Goal: Share content

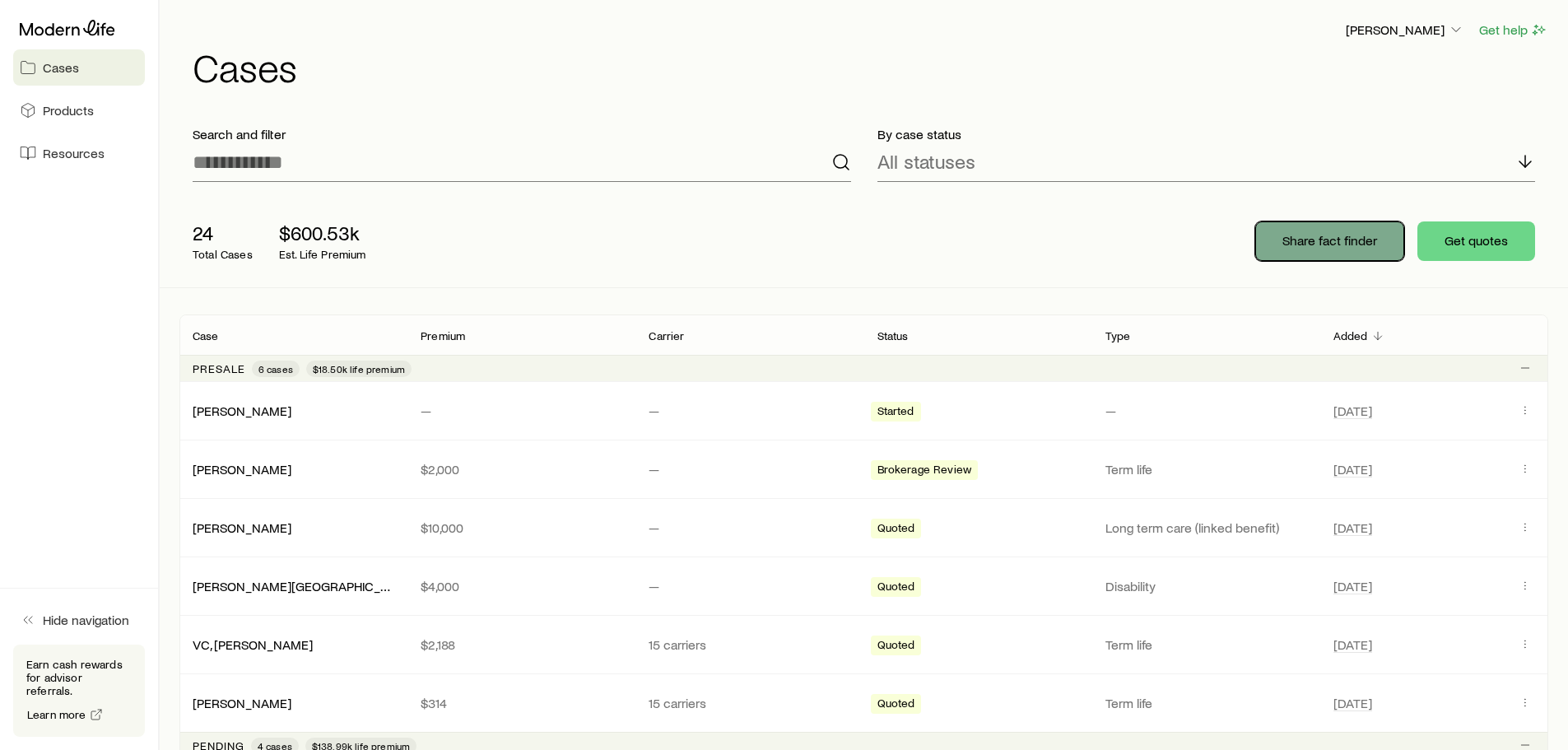
click at [1345, 234] on p "Share fact finder" at bounding box center [1329, 239] width 95 height 16
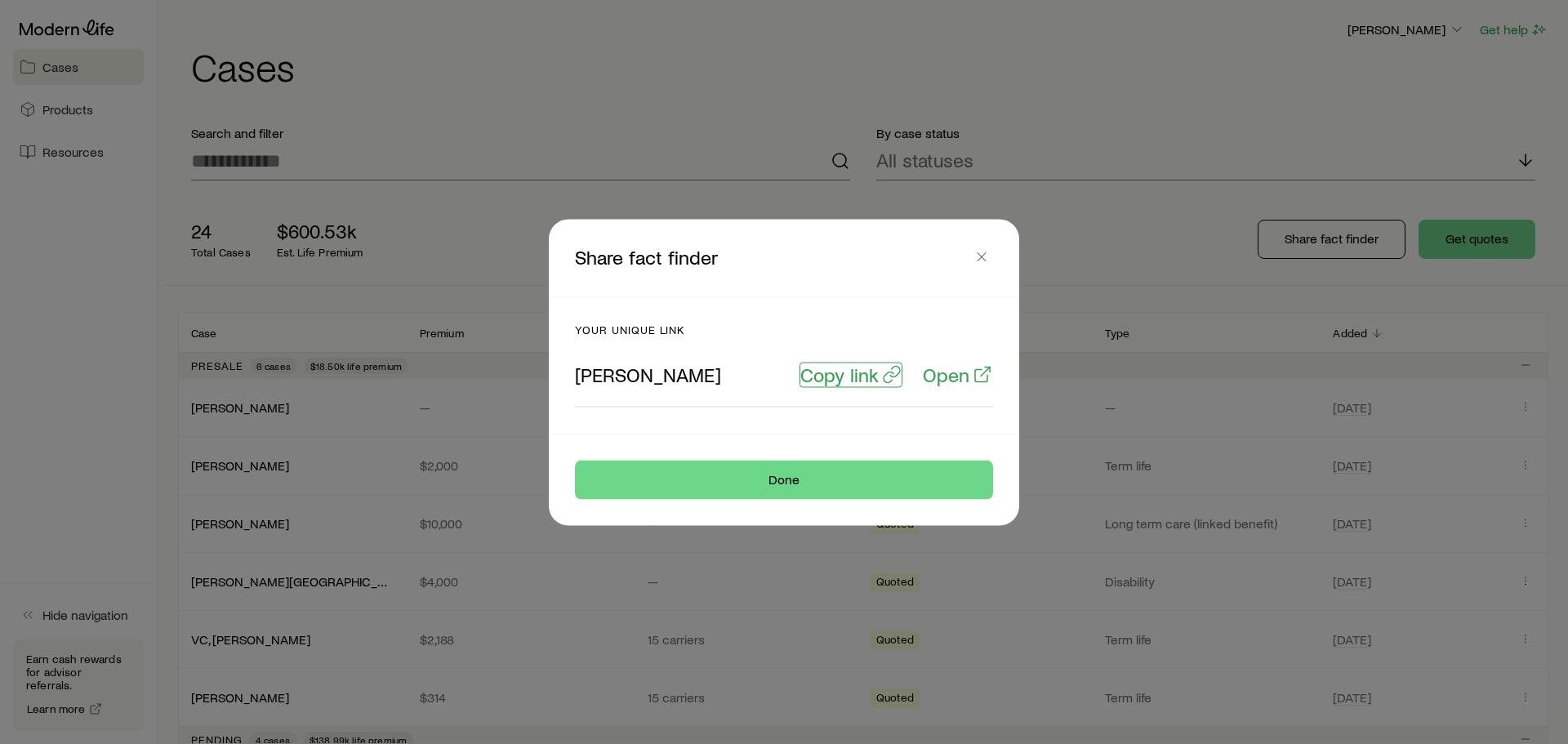
click at [841, 374] on p "Copy link" at bounding box center [839, 374] width 79 height 23
click at [986, 265] on button "button" at bounding box center [981, 256] width 23 height 23
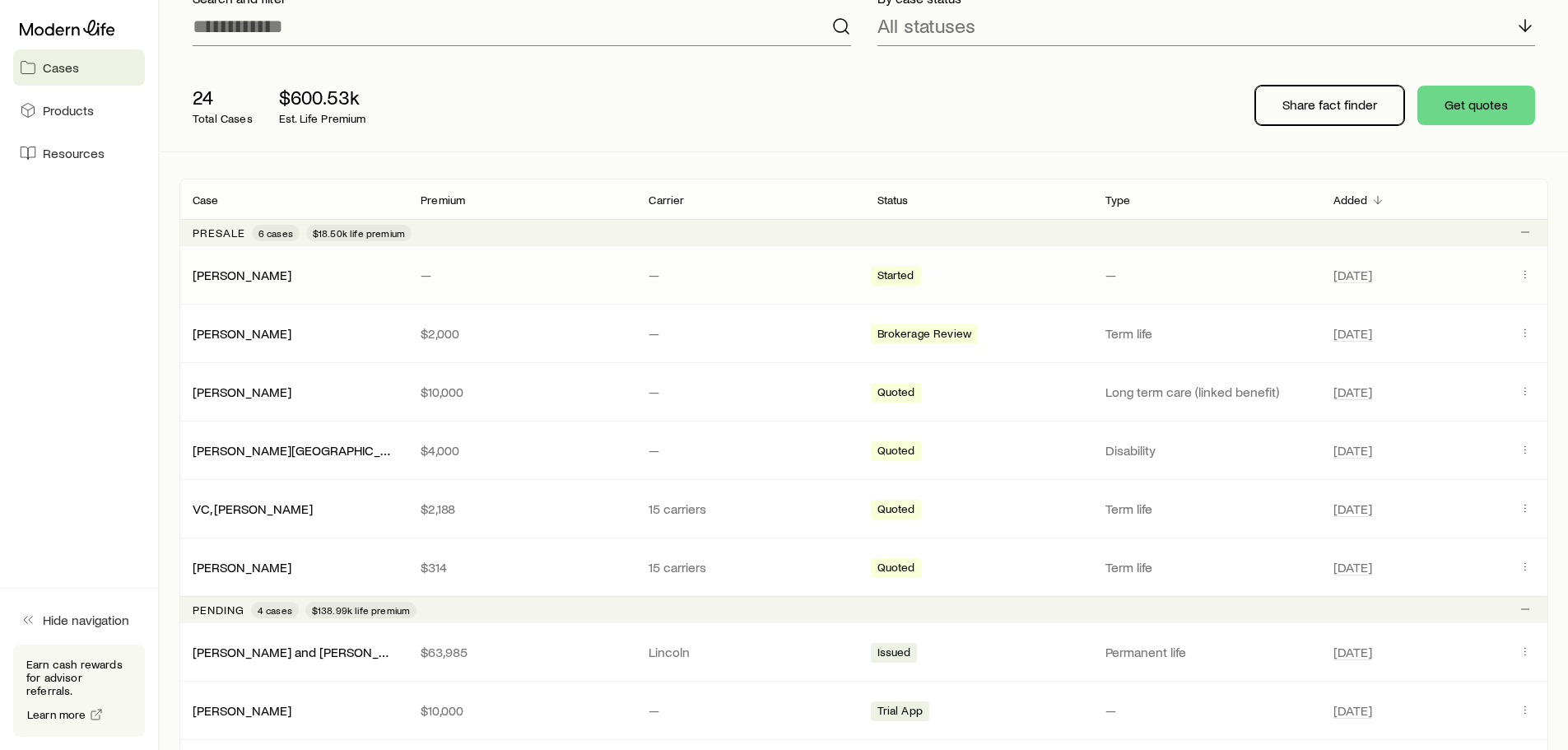
scroll to position [164, 0]
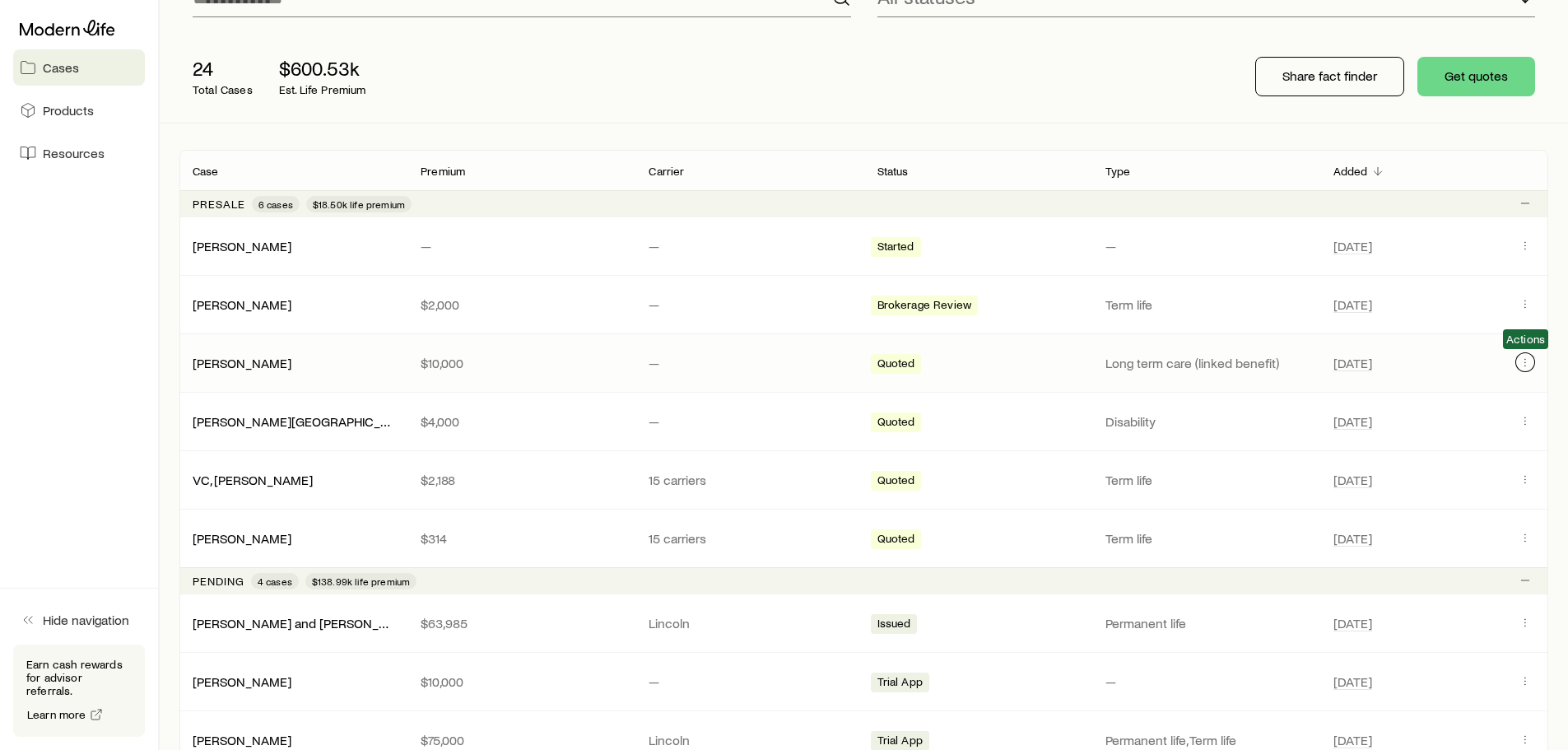
click at [1531, 364] on button "Client cases" at bounding box center [1525, 361] width 20 height 20
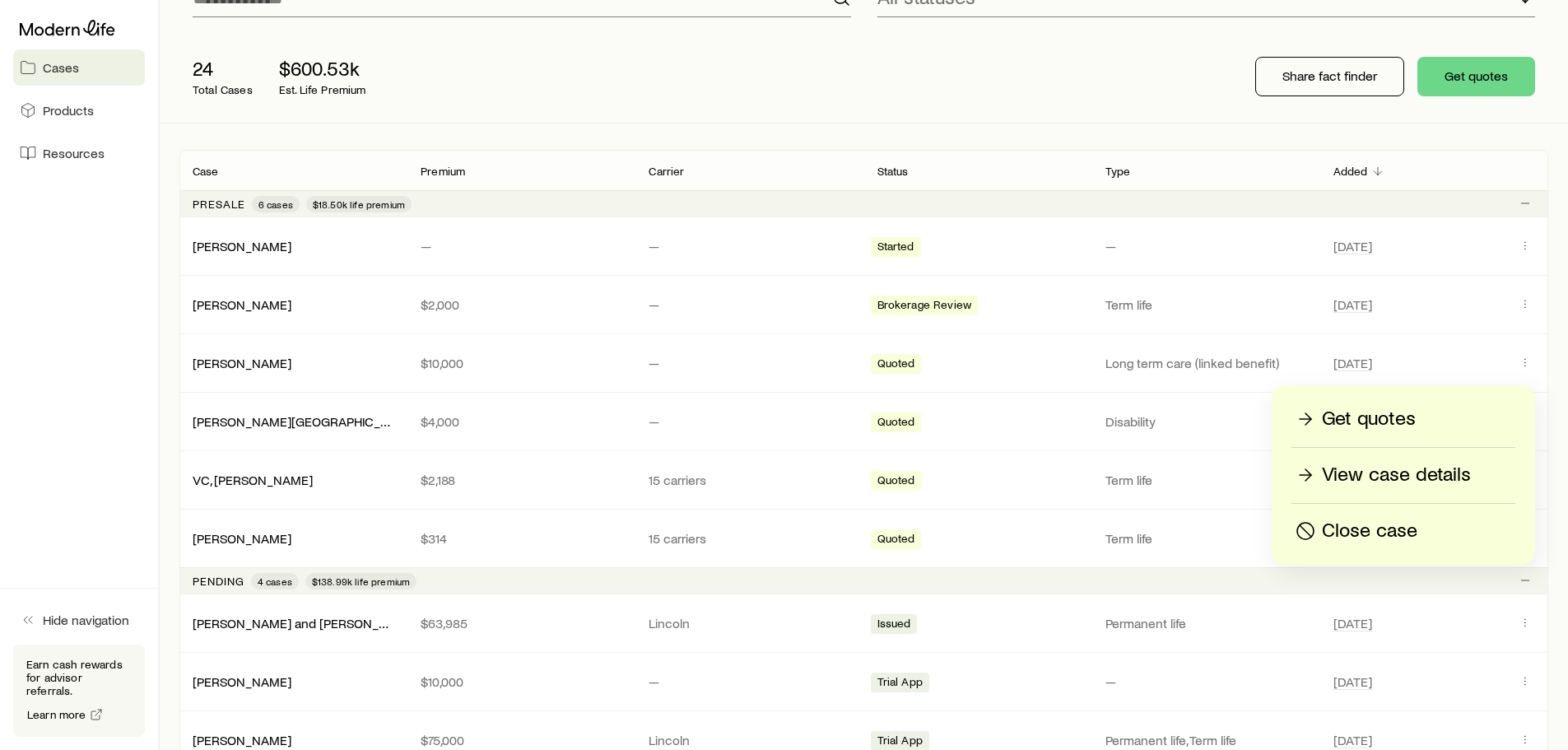
click at [1396, 534] on p "Close case" at bounding box center [1369, 531] width 95 height 26
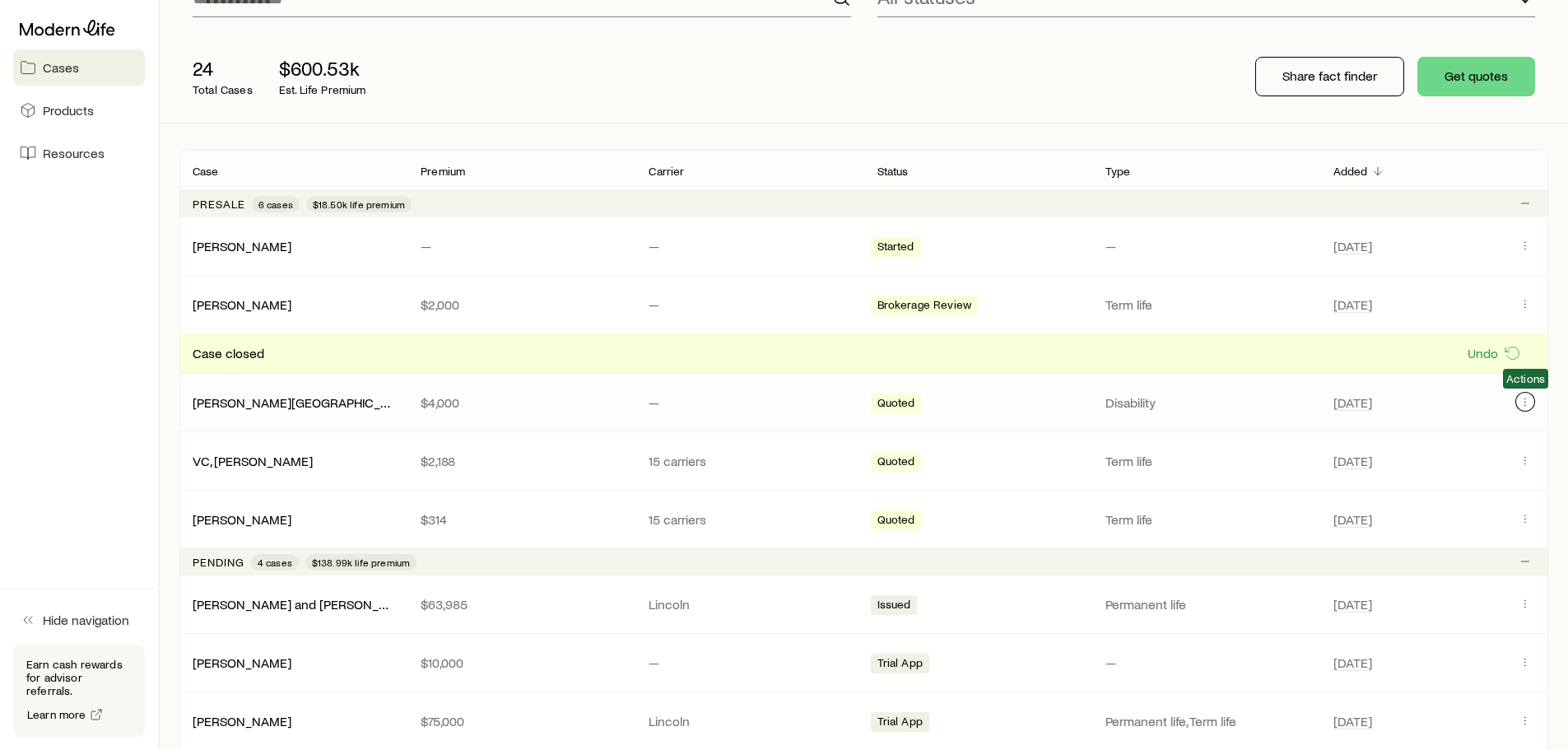
click at [1525, 398] on icon "Client cases" at bounding box center [1525, 401] width 13 height 13
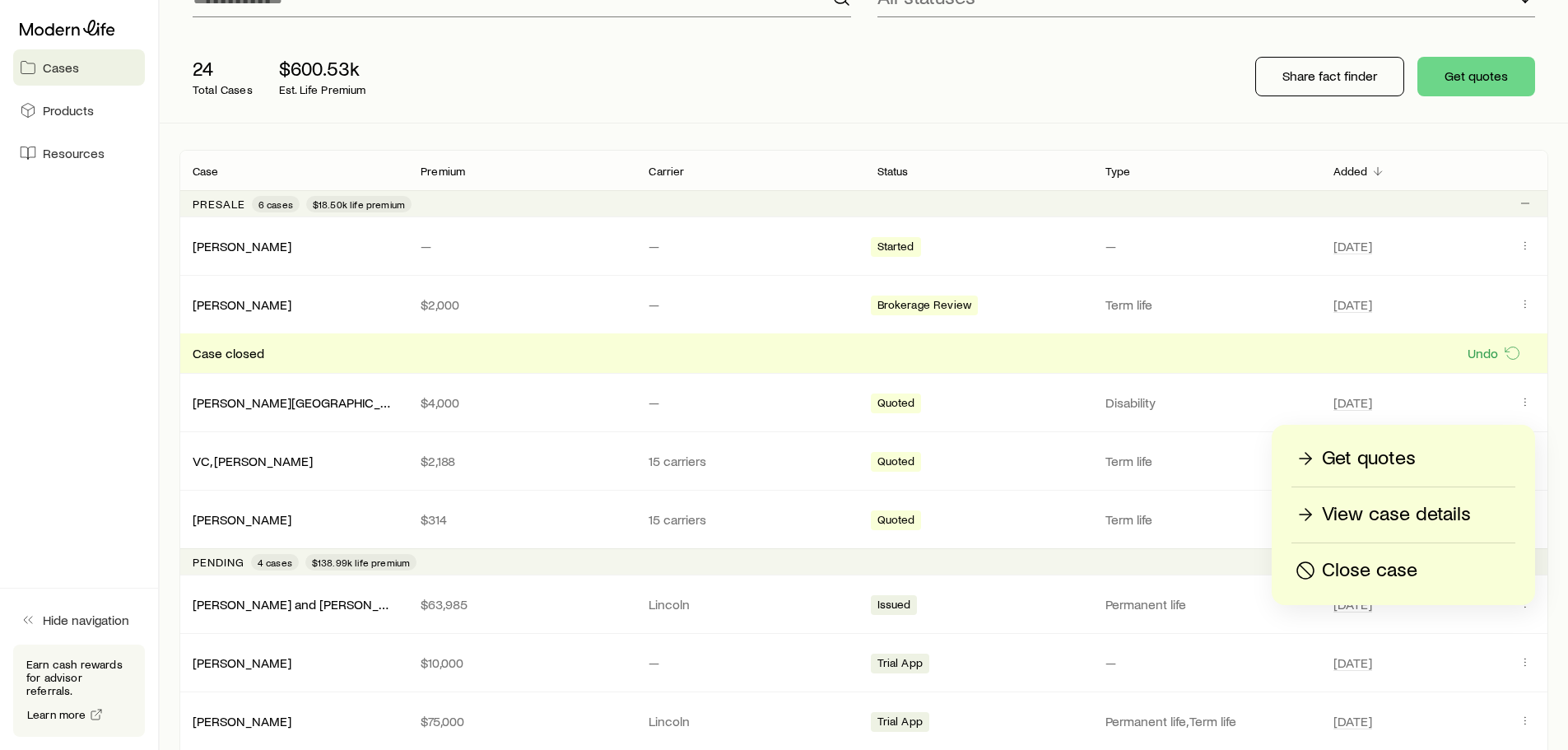
click at [1340, 567] on p "Close case" at bounding box center [1369, 570] width 95 height 26
